Goal: Task Accomplishment & Management: Manage account settings

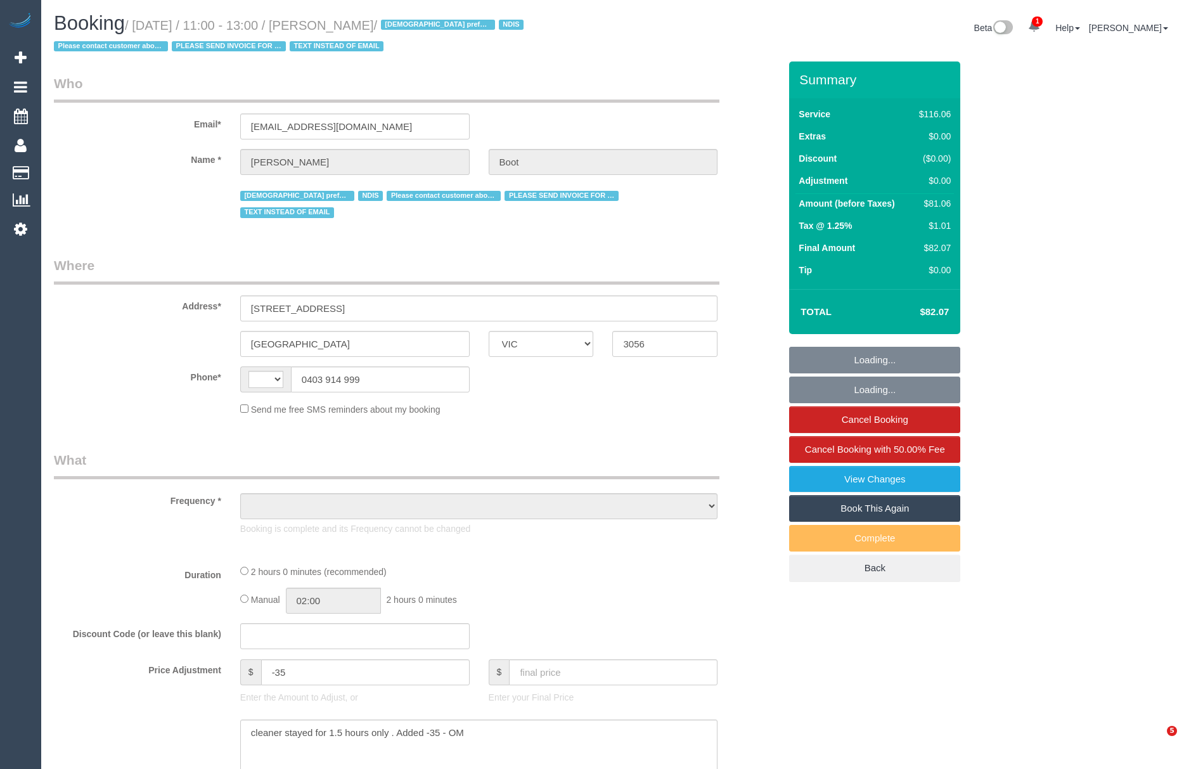
select select "VIC"
select select "string:AU"
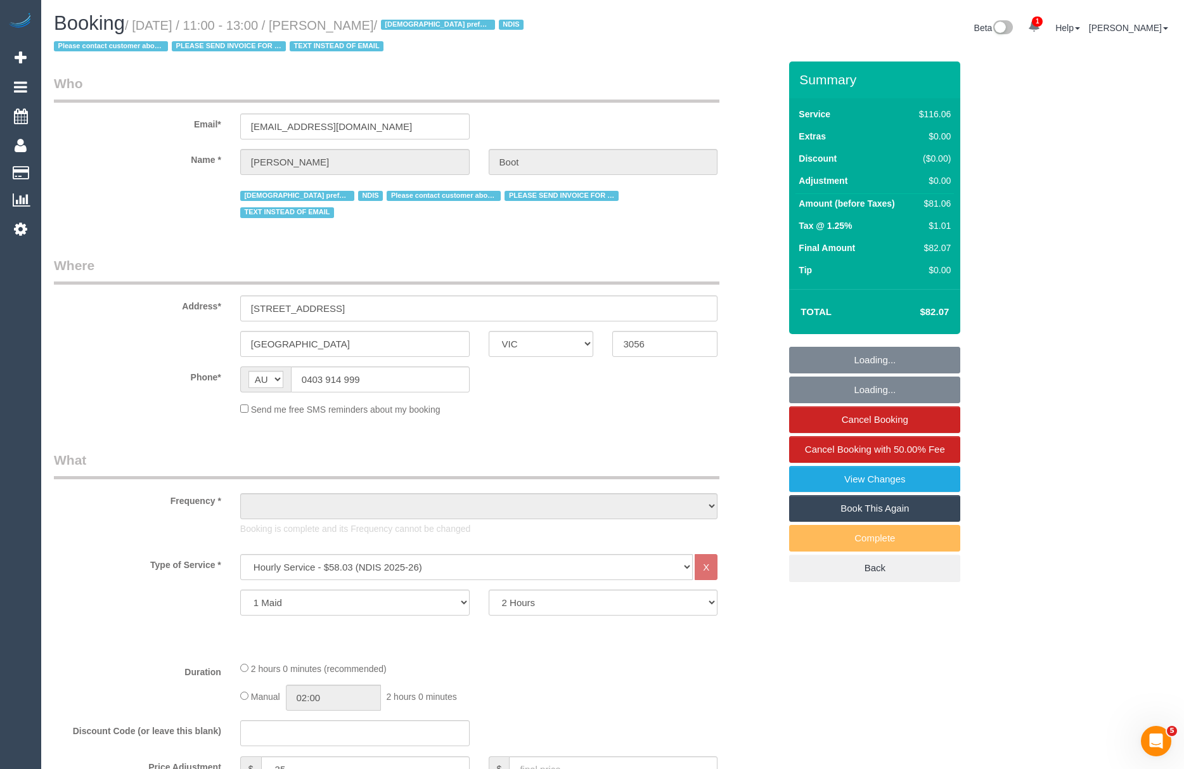
select select "object:689"
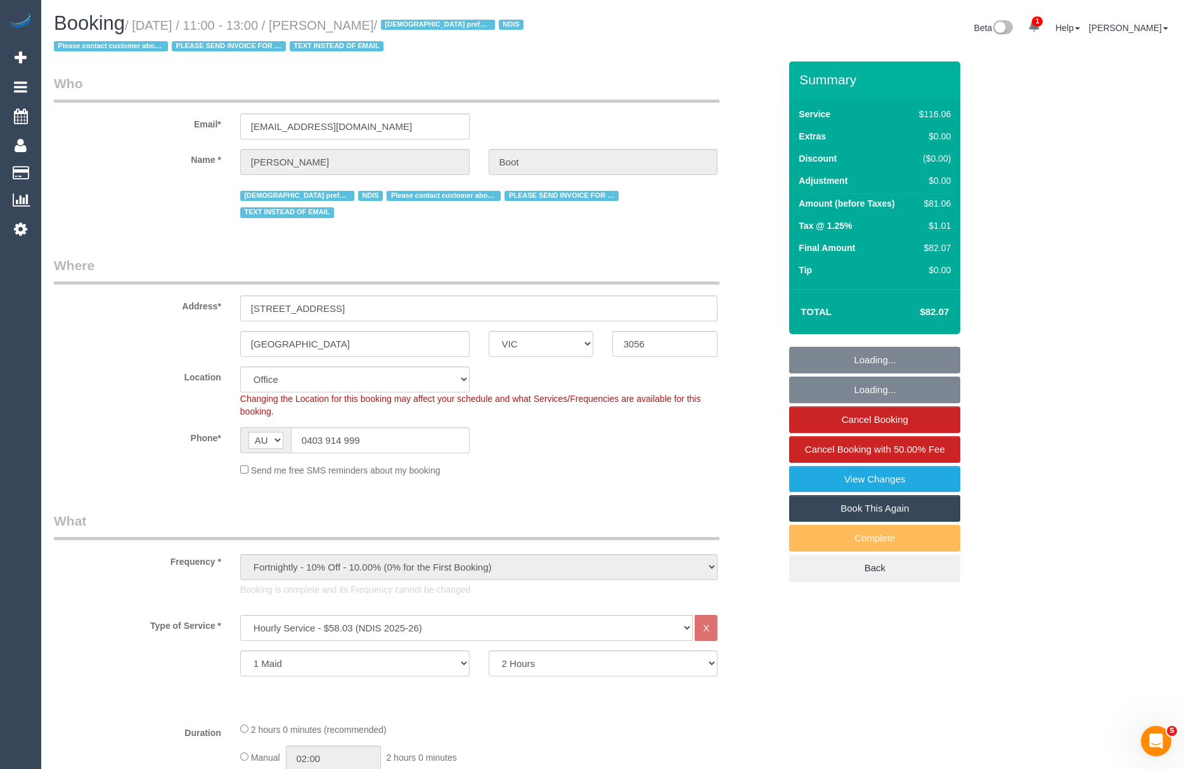
select select "number:28"
select select "number:14"
select select "number:19"
select select "number:24"
select select "number:35"
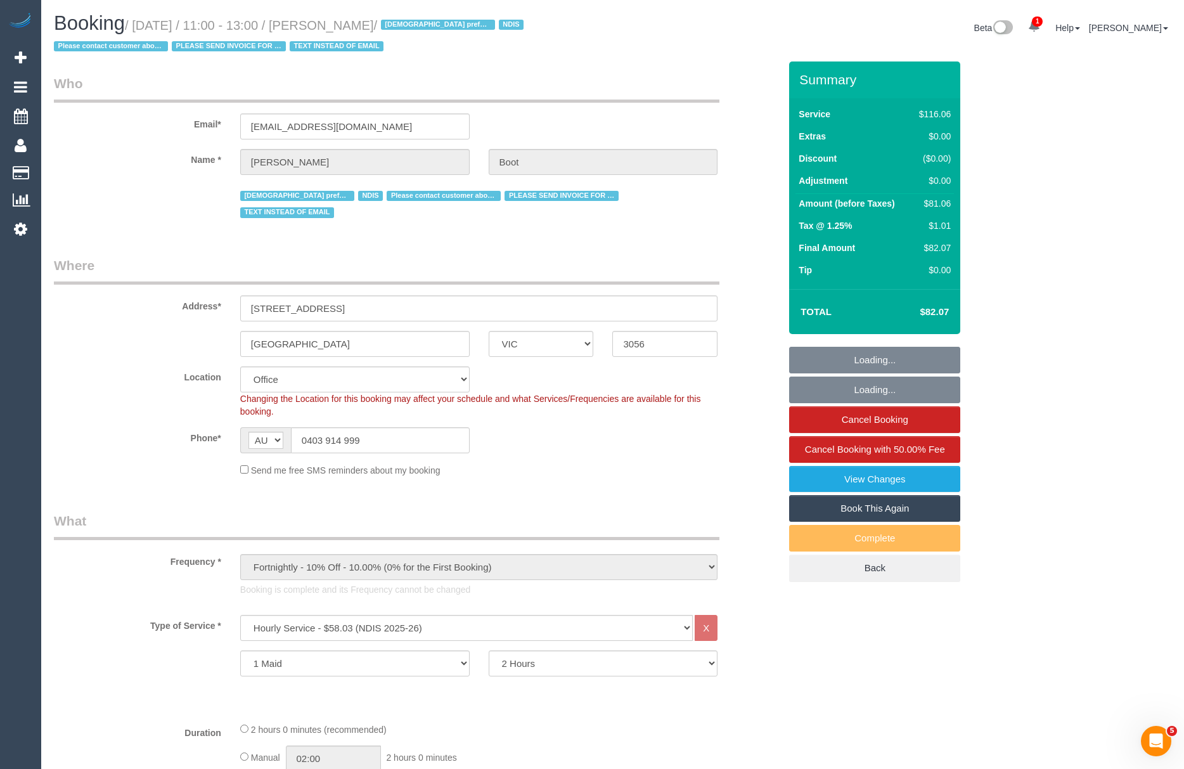
select select "number:13"
select select "object:2214"
